Goal: Task Accomplishment & Management: Manage account settings

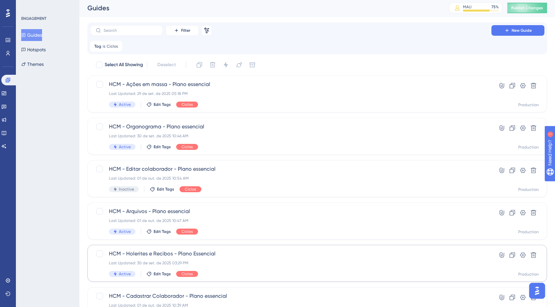
scroll to position [1, 0]
click at [215, 93] on div "Last Updated: 29 de set. de 2025 05:18 PM" at bounding box center [291, 93] width 364 height 5
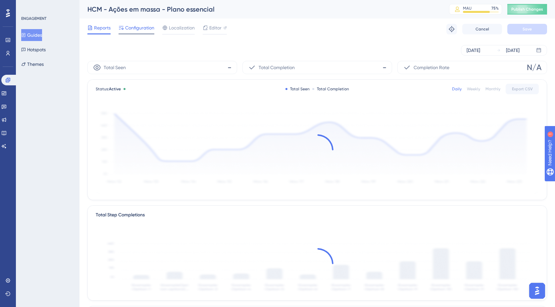
click at [146, 28] on span "Configuration" at bounding box center [139, 28] width 29 height 8
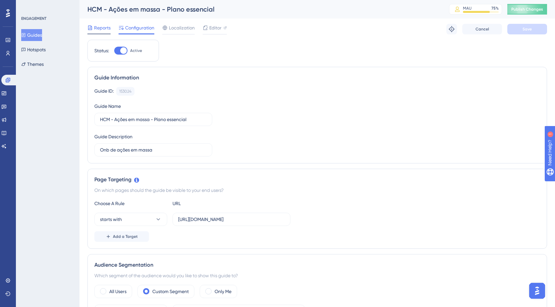
click at [102, 29] on span "Reports" at bounding box center [102, 28] width 17 height 8
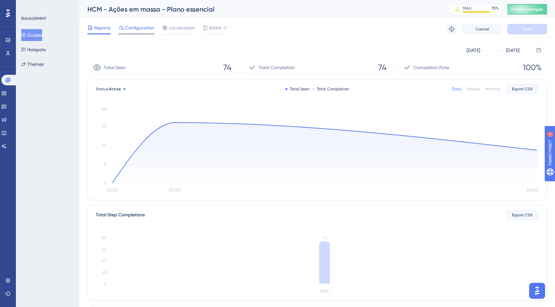
click at [140, 30] on span "Configuration" at bounding box center [139, 28] width 29 height 8
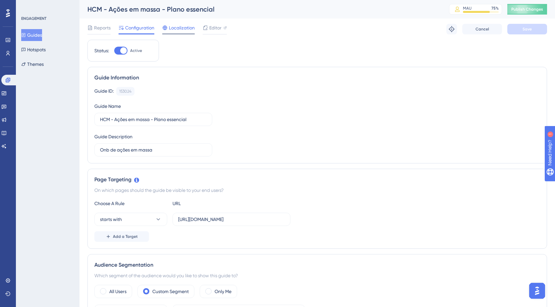
click at [180, 30] on span "Localization" at bounding box center [182, 28] width 26 height 8
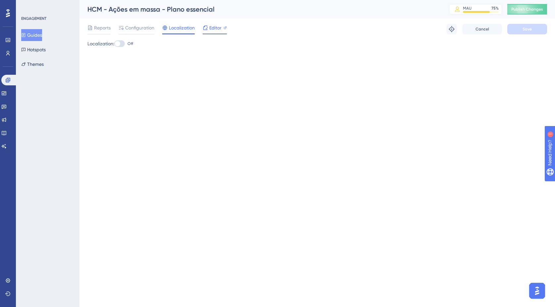
click at [213, 28] on span "Editor" at bounding box center [215, 28] width 12 height 8
click at [536, 9] on span "Publish Changes" at bounding box center [527, 9] width 32 height 5
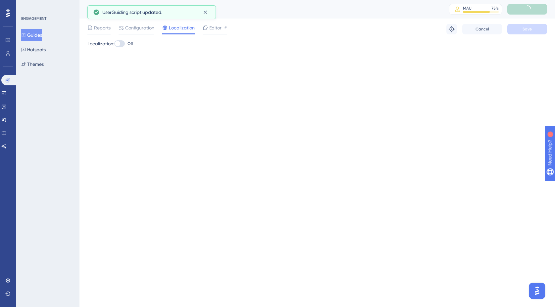
click at [42, 35] on button "Guides" at bounding box center [31, 35] width 21 height 12
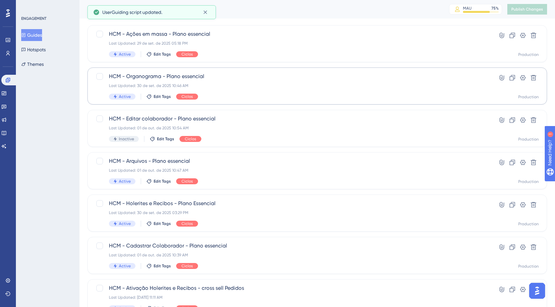
scroll to position [55, 0]
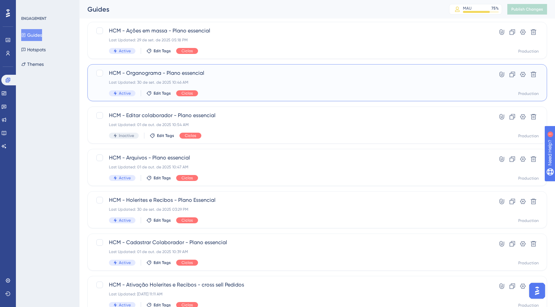
click at [229, 84] on div "Last Updated: 30 de set. de 2025 10:46 AM" at bounding box center [291, 82] width 364 height 5
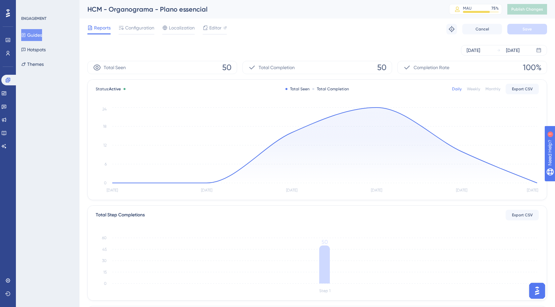
click at [41, 37] on button "Guides" at bounding box center [31, 35] width 21 height 12
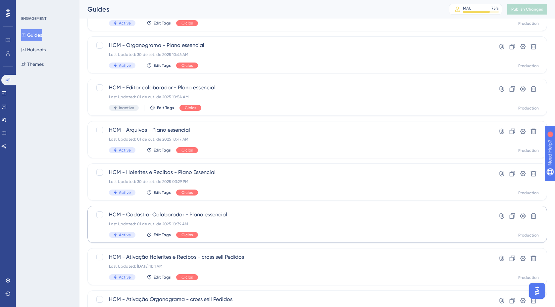
scroll to position [82, 0]
click at [182, 214] on span "HCM - Cadastrar Colaborador - Plano essencial" at bounding box center [291, 215] width 364 height 8
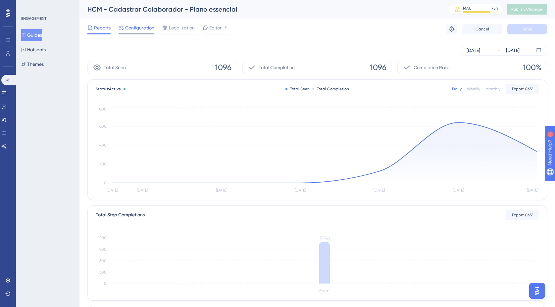
click at [144, 29] on span "Configuration" at bounding box center [139, 28] width 29 height 8
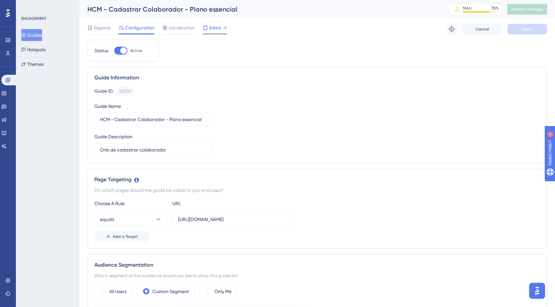
click at [213, 27] on span "Editor" at bounding box center [215, 28] width 12 height 8
